Goal: Task Accomplishment & Management: Use online tool/utility

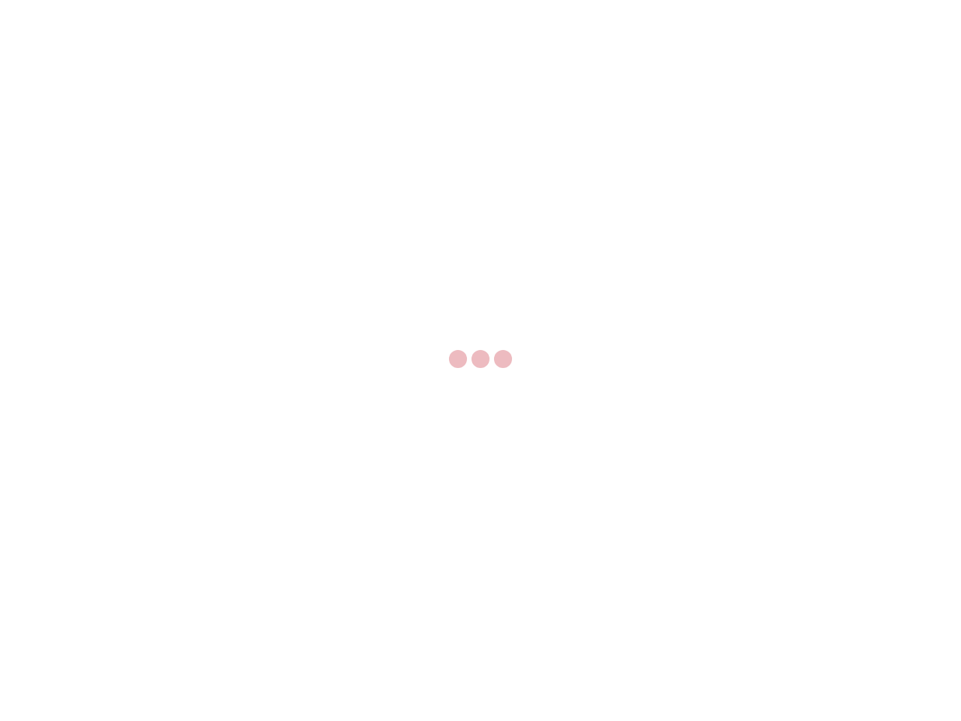
select select "US"
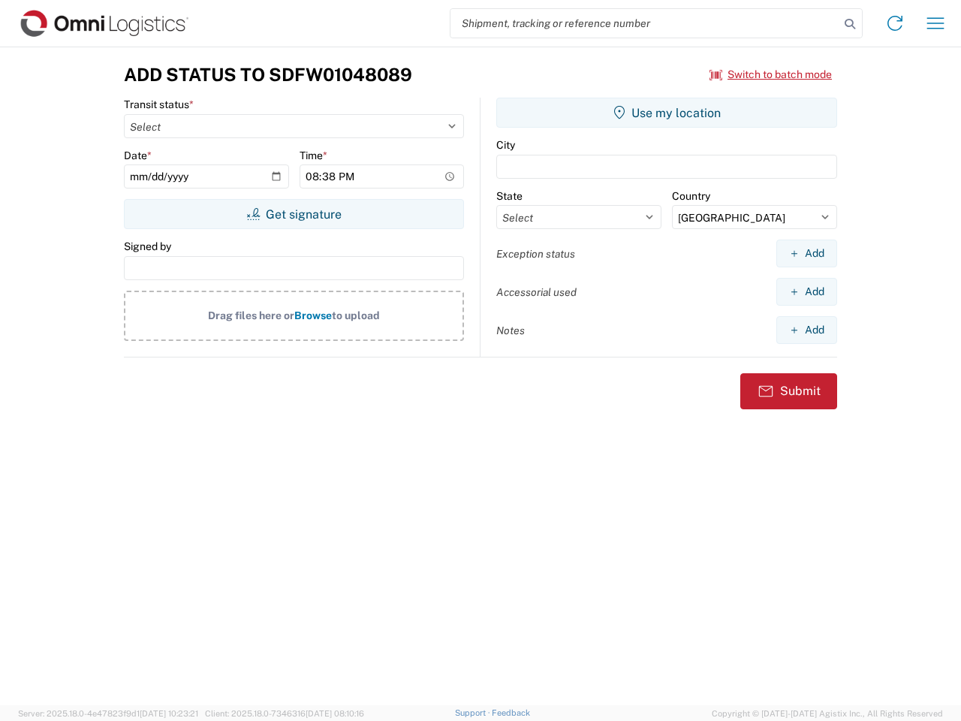
click at [645, 23] on input "search" at bounding box center [645, 23] width 389 height 29
click at [850, 24] on icon at bounding box center [850, 24] width 21 height 21
click at [895, 23] on icon at bounding box center [895, 23] width 24 height 24
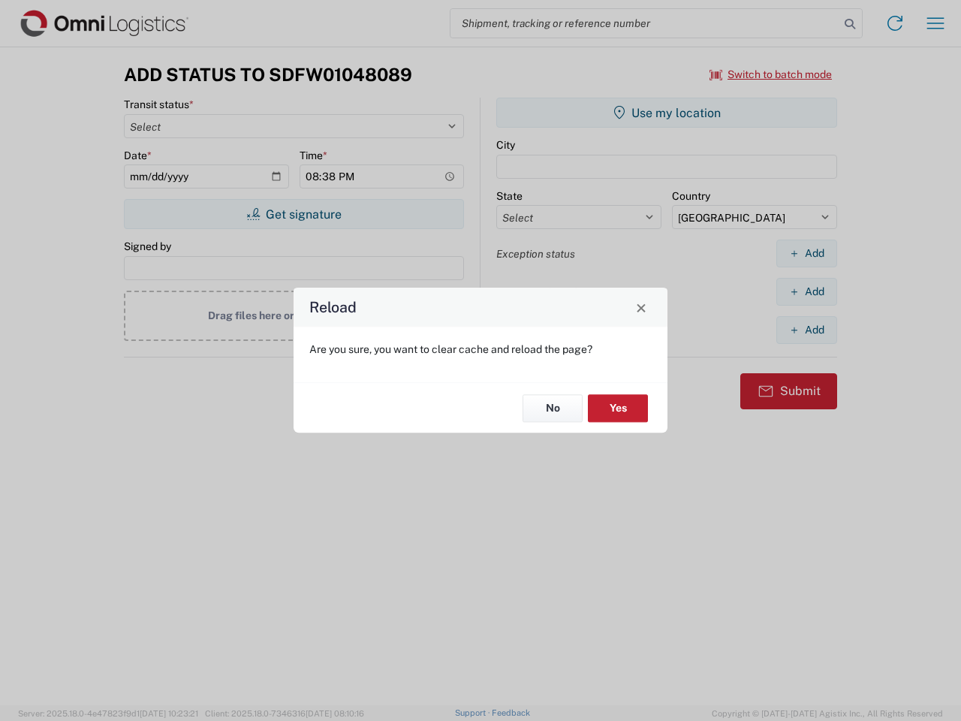
click at [936, 23] on div "Reload Are you sure, you want to clear cache and reload the page? No Yes" at bounding box center [480, 360] width 961 height 721
click at [771, 74] on div "Reload Are you sure, you want to clear cache and reload the page? No Yes" at bounding box center [480, 360] width 961 height 721
click at [294, 214] on div "Reload Are you sure, you want to clear cache and reload the page? No Yes" at bounding box center [480, 360] width 961 height 721
click at [667, 113] on div "Reload Are you sure, you want to clear cache and reload the page? No Yes" at bounding box center [480, 360] width 961 height 721
click at [807, 253] on div "Reload Are you sure, you want to clear cache and reload the page? No Yes" at bounding box center [480, 360] width 961 height 721
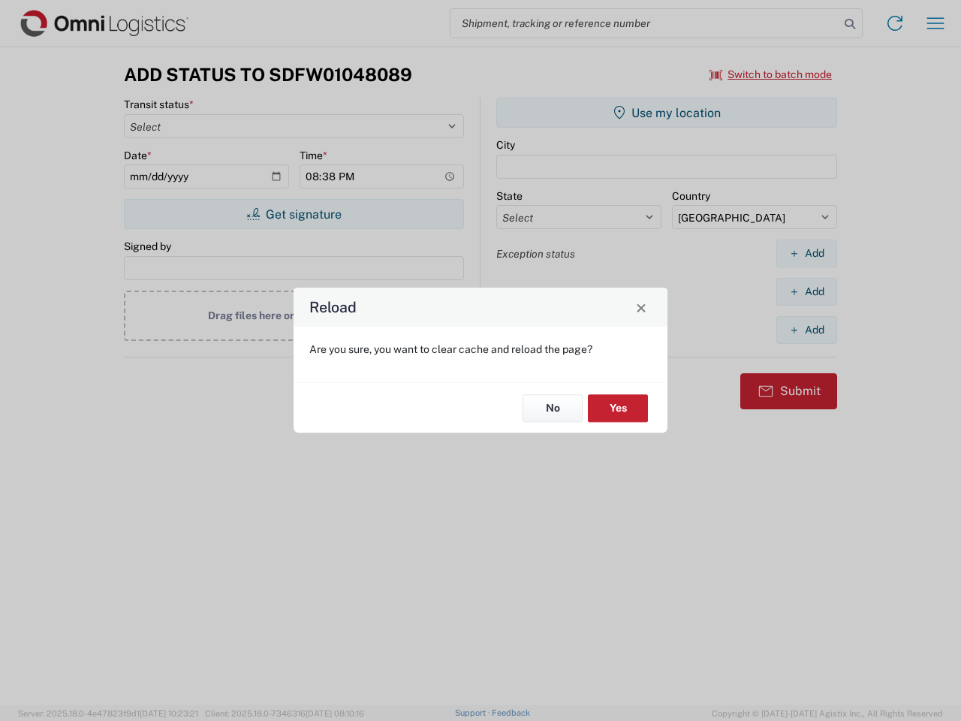
click at [807, 291] on div "Reload Are you sure, you want to clear cache and reload the page? No Yes" at bounding box center [480, 360] width 961 height 721
click at [807, 330] on div "Reload Are you sure, you want to clear cache and reload the page? No Yes" at bounding box center [480, 360] width 961 height 721
